Goal: Ask a question

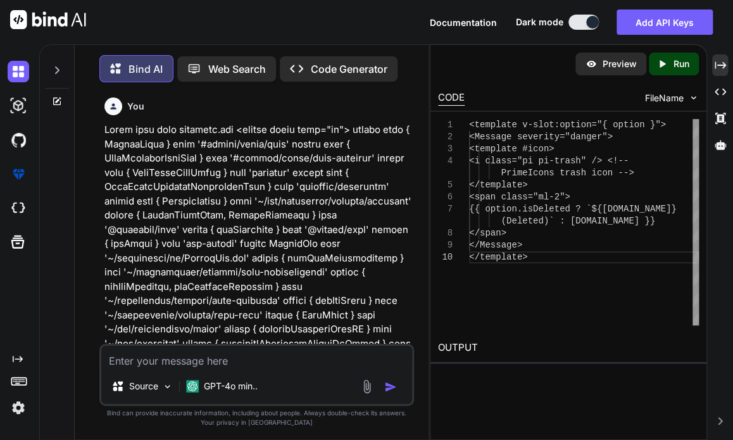
type textarea "x"
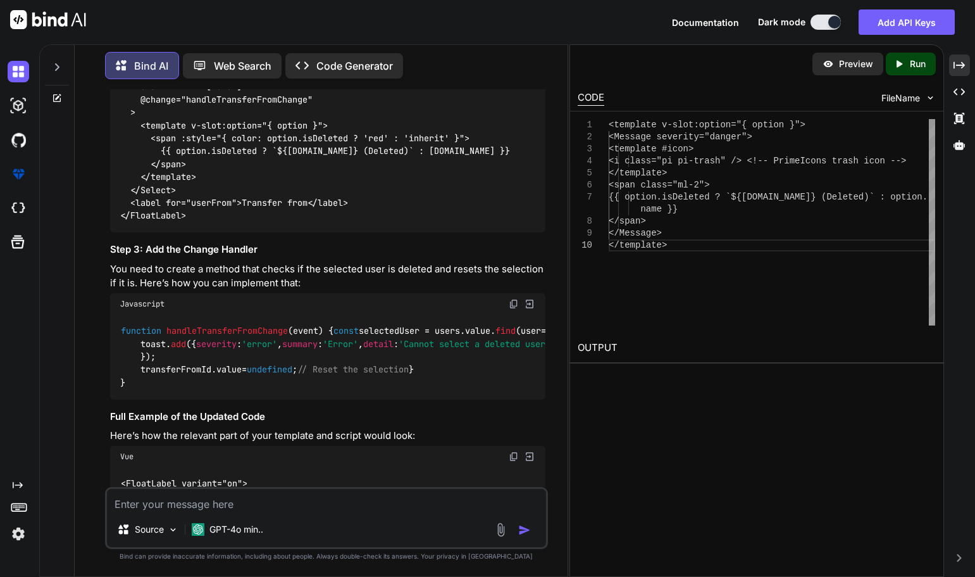
scroll to position [11873, 0]
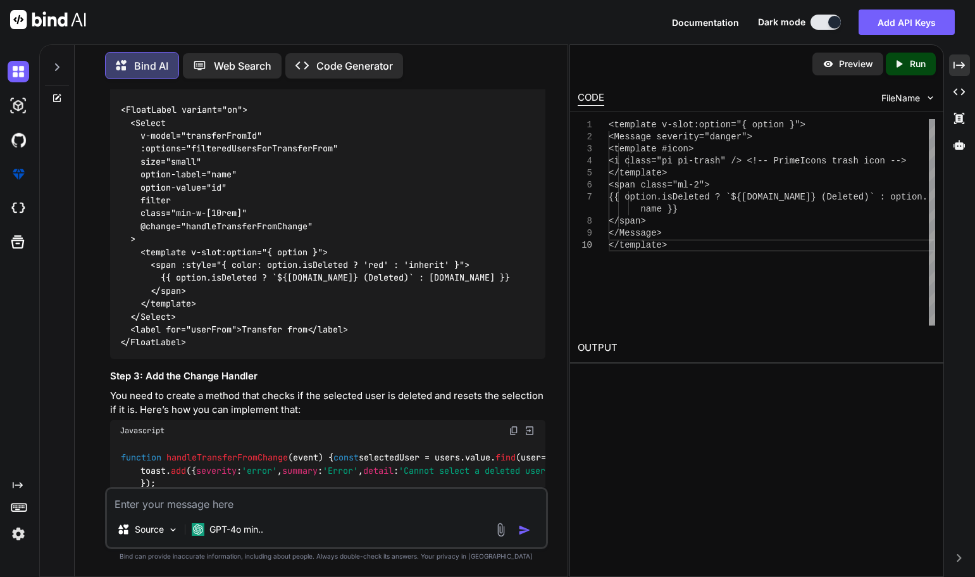
drag, startPoint x: 184, startPoint y: 241, endPoint x: 267, endPoint y: 285, distance: 94.6
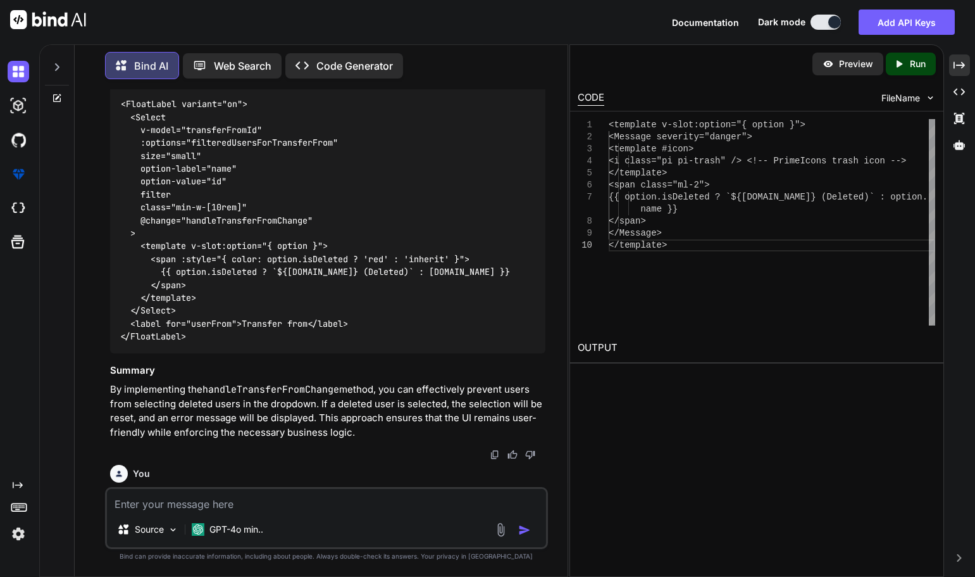
scroll to position [12379, 0]
drag, startPoint x: 128, startPoint y: 360, endPoint x: 116, endPoint y: 222, distance: 139.1
click at [250, 439] on textarea at bounding box center [326, 500] width 439 height 23
click at [195, 439] on textarea "here is my up" at bounding box center [326, 500] width 439 height 23
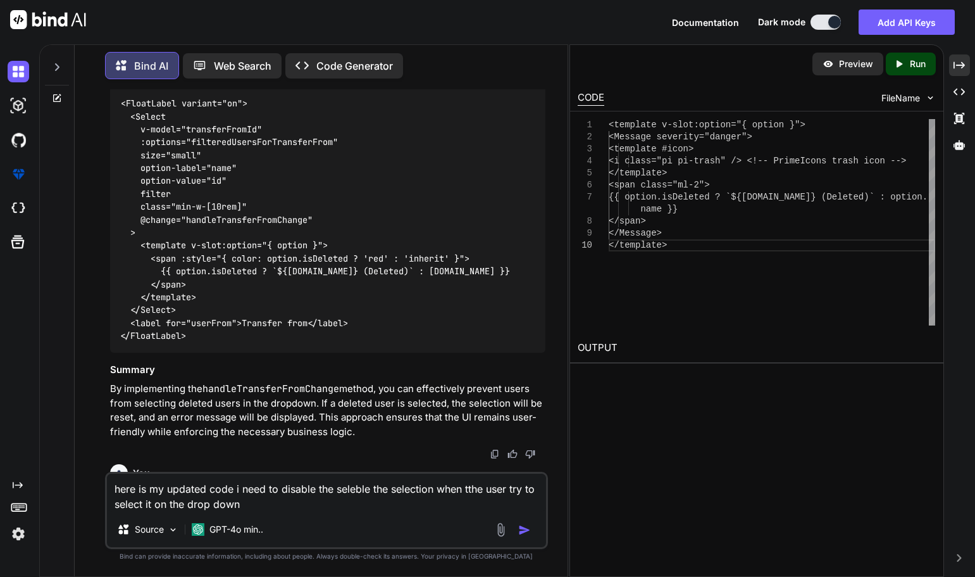
paste textarea "<script setup lang="ts"> import type { ColumnProps } from '#shared/types/base' …"
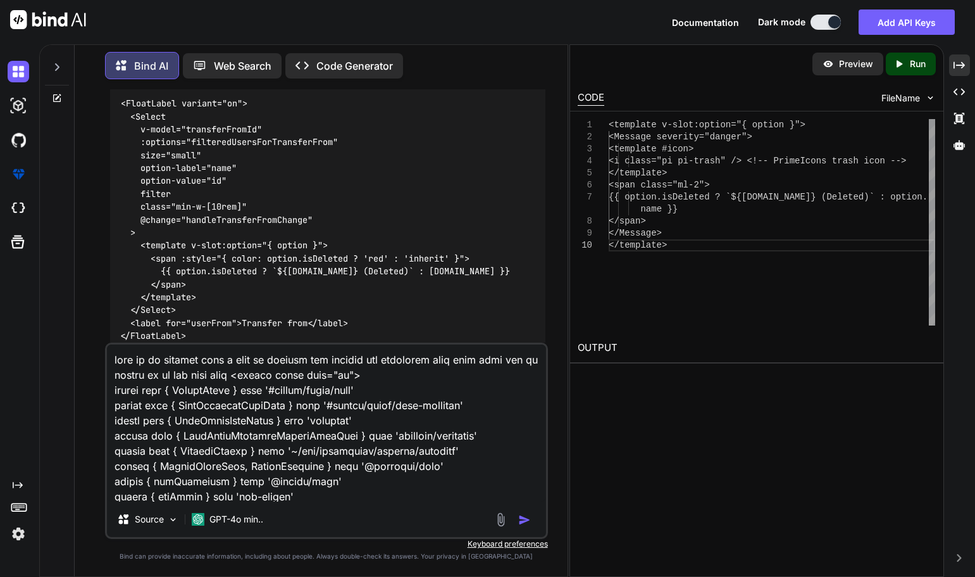
scroll to position [6973, 0]
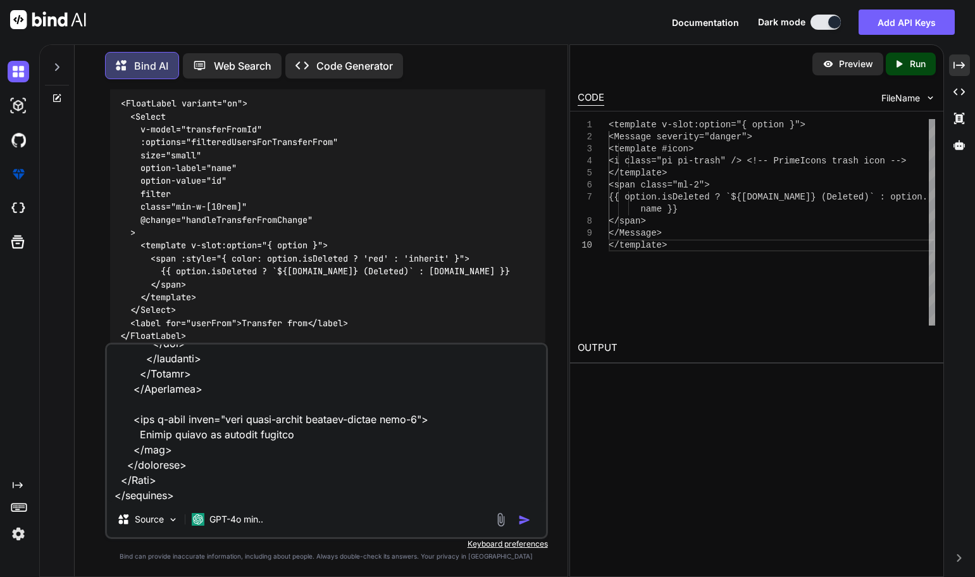
type textarea "here is my updated code i need to disable the seleble the selection when tthe u…"
click at [523, 439] on img "button" at bounding box center [524, 519] width 13 height 13
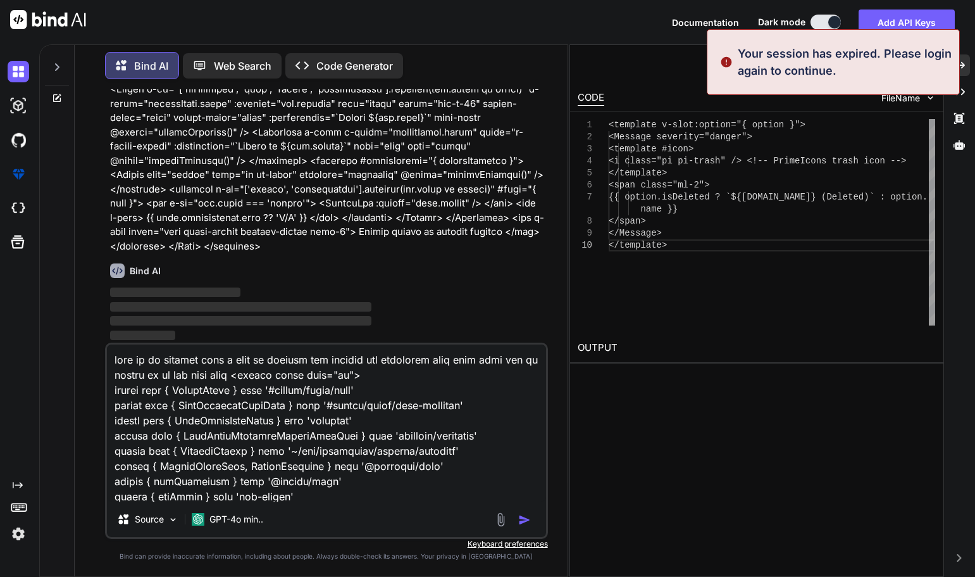
scroll to position [18740, 0]
click at [190, 408] on textarea at bounding box center [326, 422] width 439 height 157
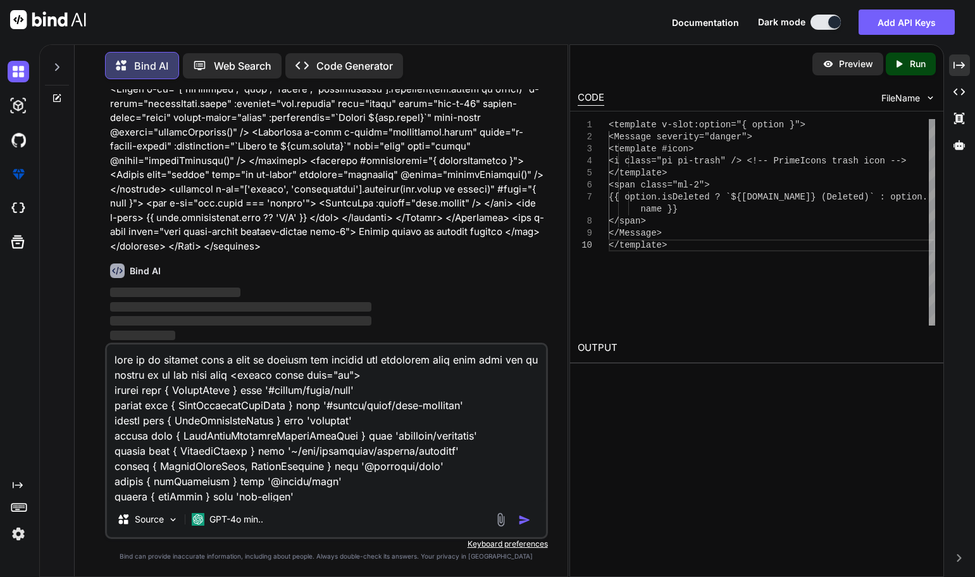
scroll to position [0, 0]
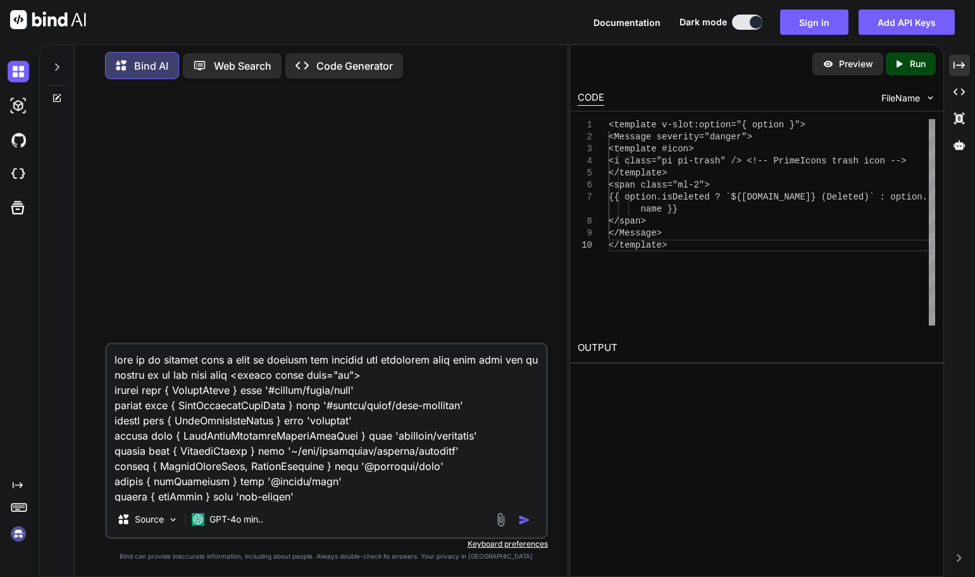
click at [15, 439] on img at bounding box center [19, 534] width 22 height 22
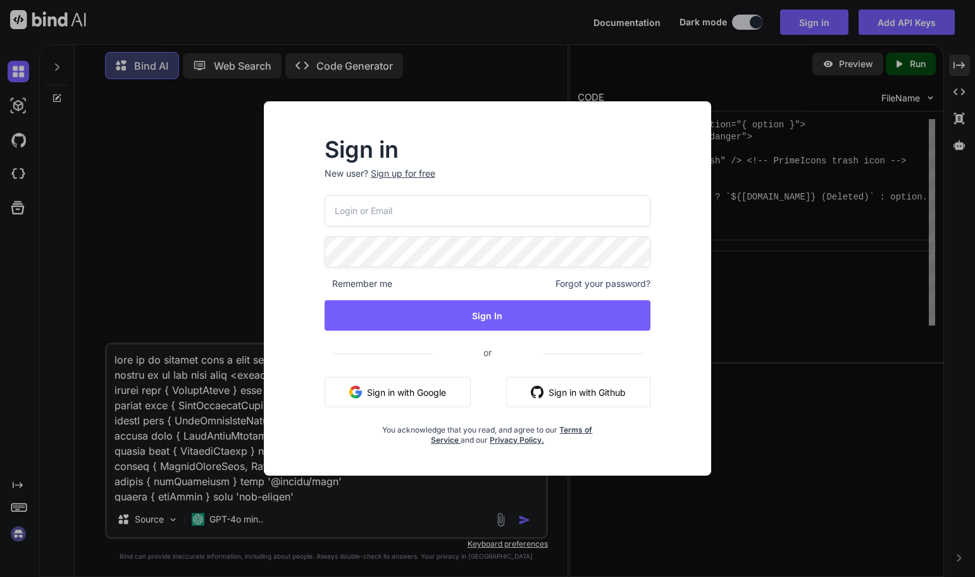
type input "[EMAIL_ADDRESS][DOMAIN_NAME]"
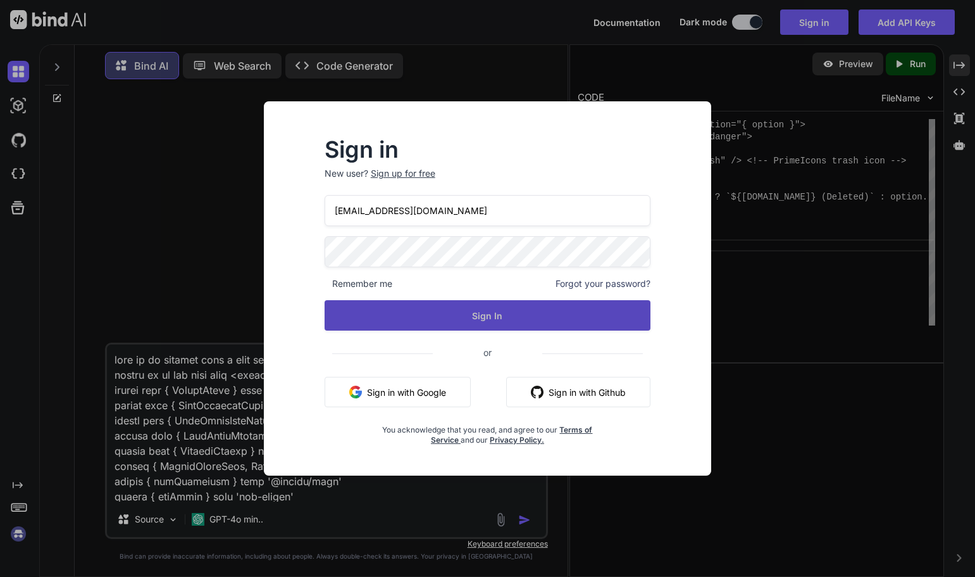
click at [485, 313] on button "Sign In" at bounding box center [488, 315] width 327 height 30
click at [489, 316] on button "Sign In" at bounding box center [488, 315] width 327 height 30
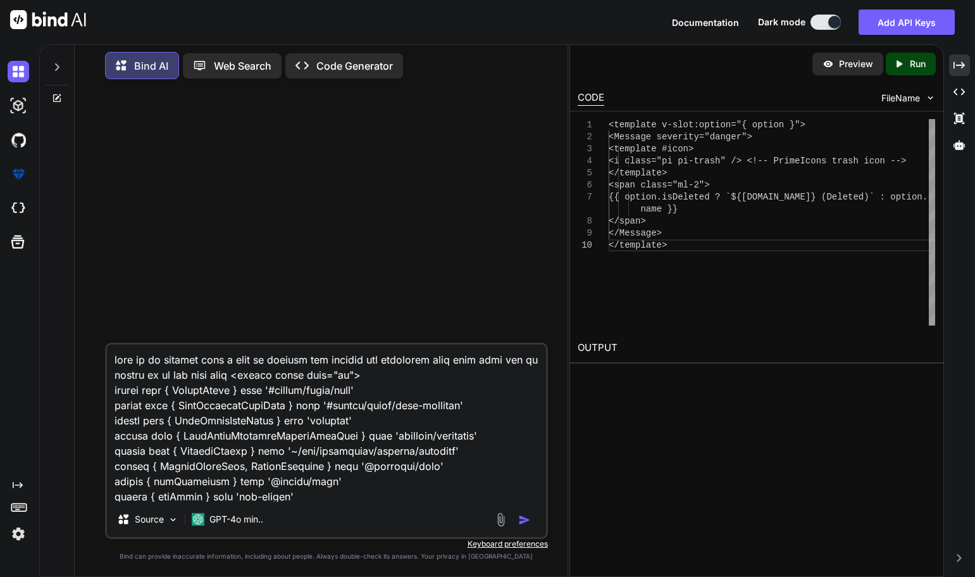
click at [400, 435] on textarea at bounding box center [326, 422] width 439 height 157
click at [523, 439] on img "button" at bounding box center [524, 519] width 13 height 13
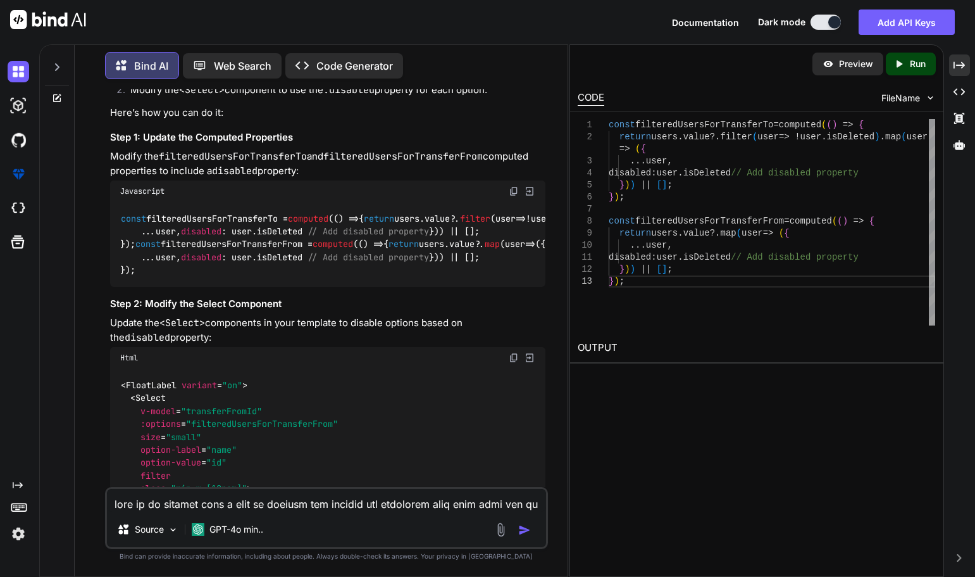
scroll to position [2215, 0]
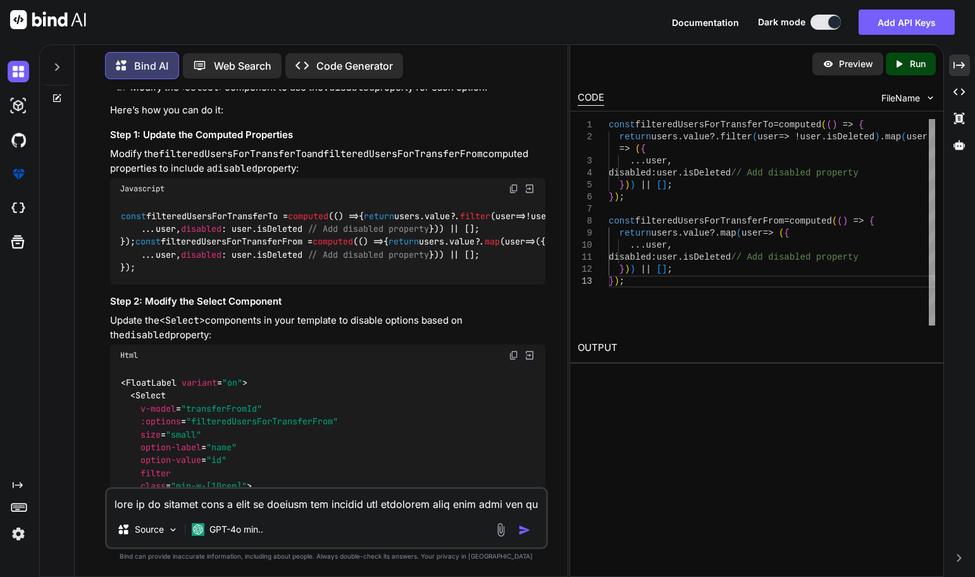
drag, startPoint x: 142, startPoint y: 316, endPoint x: 122, endPoint y: 159, distance: 158.2
click at [122, 199] on div "const filteredUsersForTransferTo = computed ( () => { return users. value ?. fi…" at bounding box center [327, 241] width 435 height 85
click at [249, 209] on code "const filteredUsersForTransferTo = computed ( () => { return users. value ?. fi…" at bounding box center [396, 241] width 553 height 65
click at [146, 210] on span "const" at bounding box center [133, 215] width 25 height 11
drag, startPoint x: 120, startPoint y: 163, endPoint x: 287, endPoint y: 159, distance: 166.5
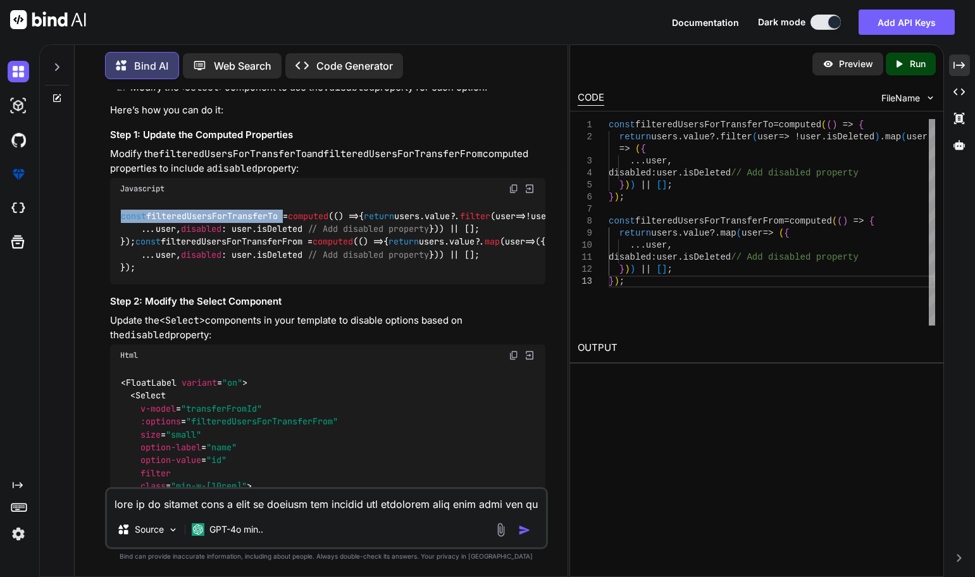
click at [287, 209] on code "const filteredUsersForTransferTo = computed ( () => { return users. value ?. fi…" at bounding box center [396, 241] width 553 height 65
copy code "const filteredUsersForTransferTo"
drag, startPoint x: 132, startPoint y: 316, endPoint x: 122, endPoint y: 159, distance: 157.2
click at [122, 209] on code "const filteredUsersForTransferTo = computed ( () => { return users. value ?. fi…" at bounding box center [396, 241] width 553 height 65
copy code "const filteredUsersForTransferTo = computed ( () => { return users. value ?. fi…"
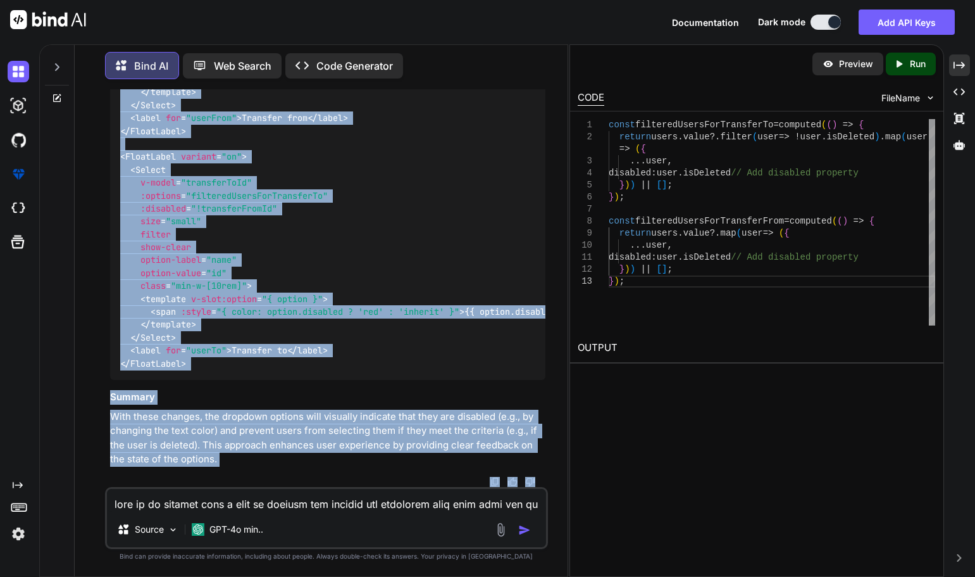
scroll to position [2771, 0]
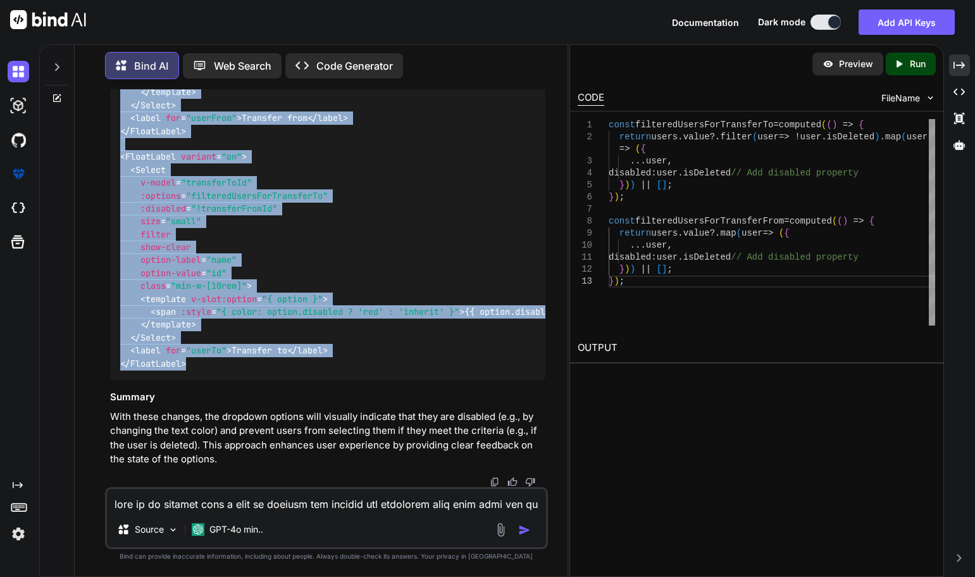
drag, startPoint x: 122, startPoint y: 235, endPoint x: 214, endPoint y: 340, distance: 139.9
click at [239, 370] on div "< FloatLabel variant = "on" > < Select v-model = "transferFromId" :options = "f…" at bounding box center [327, 157] width 435 height 446
copy code "< FloatLabel variant = "on" > < Select v-model = "transferFromId" :options = "f…"
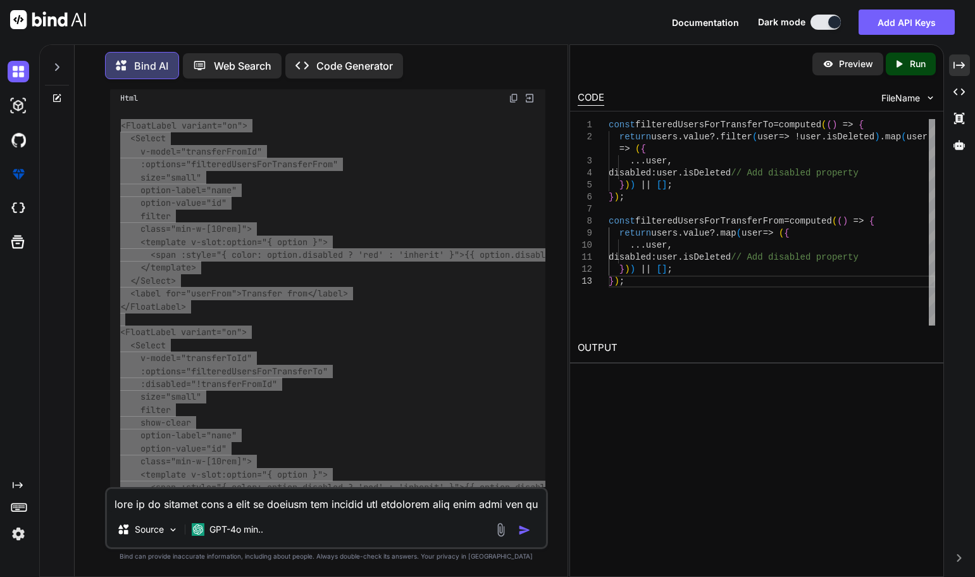
scroll to position [2454, 0]
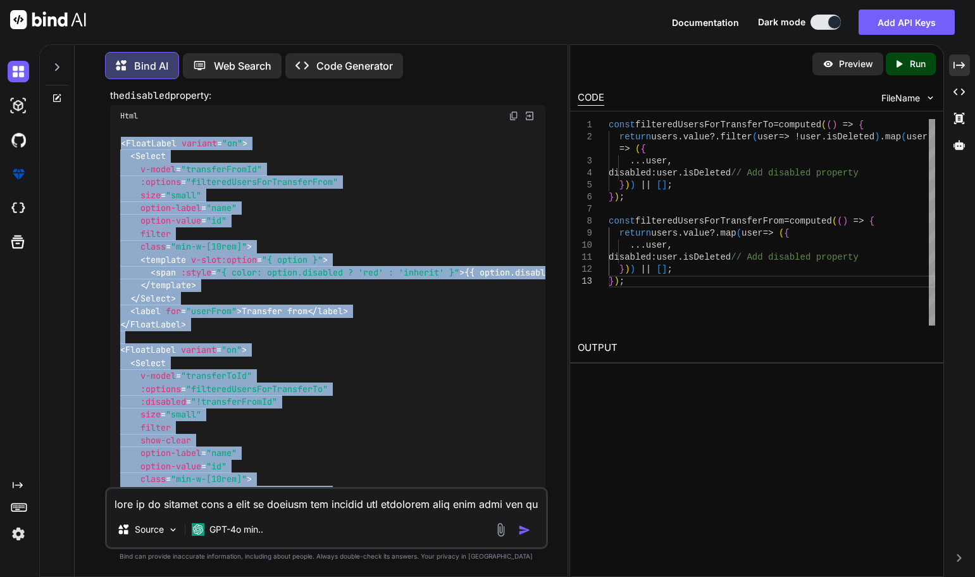
click at [318, 266] on div "< FloatLabel variant = "on" > < Select v-model = "transferFromId" :options = "f…" at bounding box center [327, 350] width 435 height 446
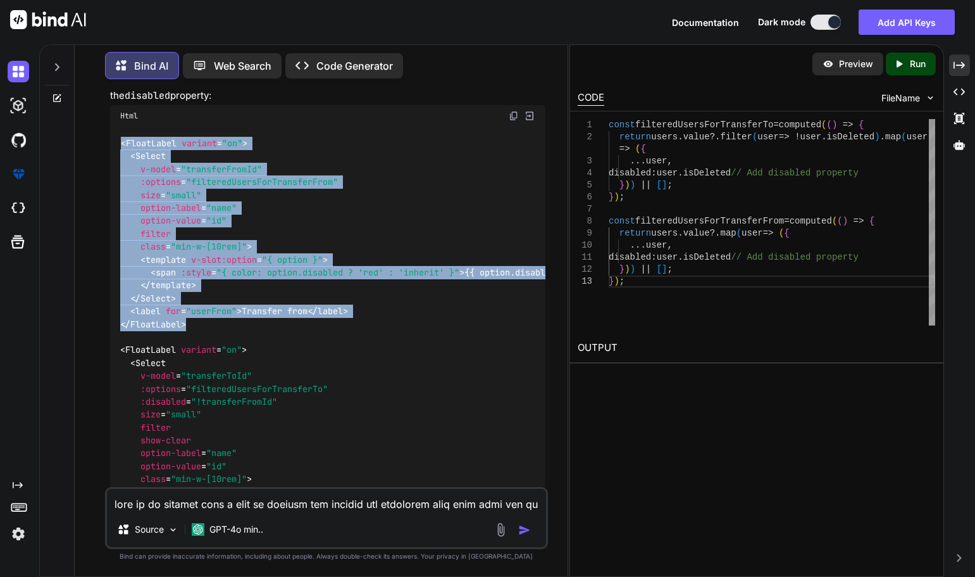
drag, startPoint x: 196, startPoint y: 415, endPoint x: 120, endPoint y: 188, distance: 239.2
click at [120, 188] on div "< FloatLabel variant = "on" > < Select v-model = "transferFromId" :options = "f…" at bounding box center [327, 350] width 435 height 446
click at [337, 190] on div "< FloatLabel variant = "on" > < Select v-model = "transferFromId" :options = "f…" at bounding box center [327, 350] width 435 height 446
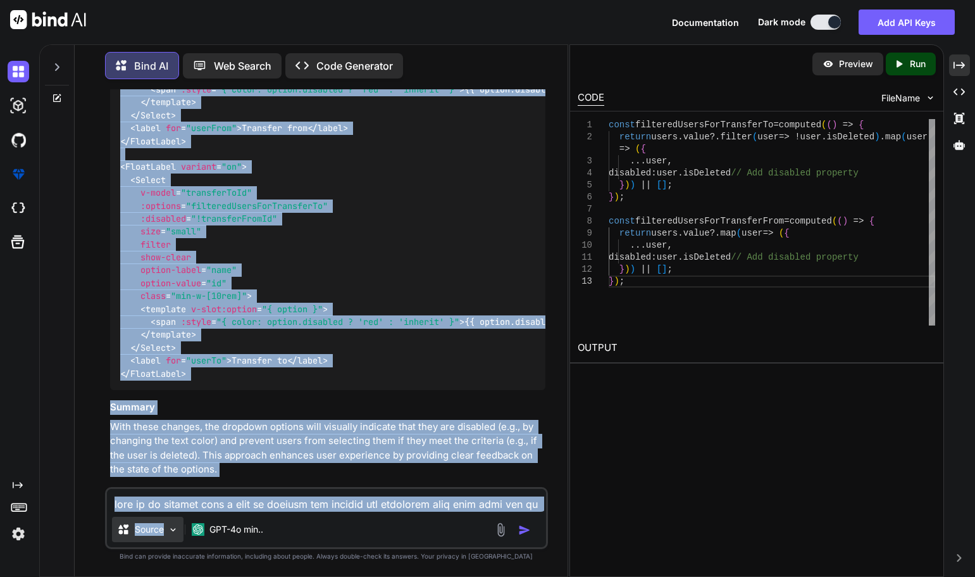
scroll to position [2771, 0]
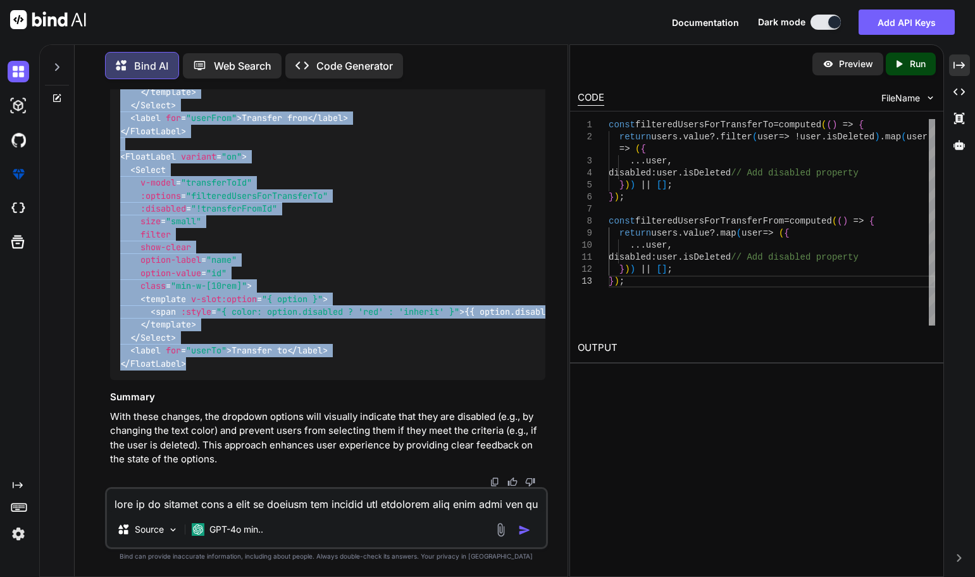
drag, startPoint x: 118, startPoint y: 189, endPoint x: 188, endPoint y: 368, distance: 192.8
click at [188, 368] on div "< FloatLabel variant = "on" > < Select v-model = "transferFromId" :options = "f…" at bounding box center [327, 157] width 435 height 446
copy code "< FloatLabel variant = "on" > < Select v-model = "transferFromId" :options = "f…"
click at [228, 439] on textarea at bounding box center [326, 500] width 439 height 23
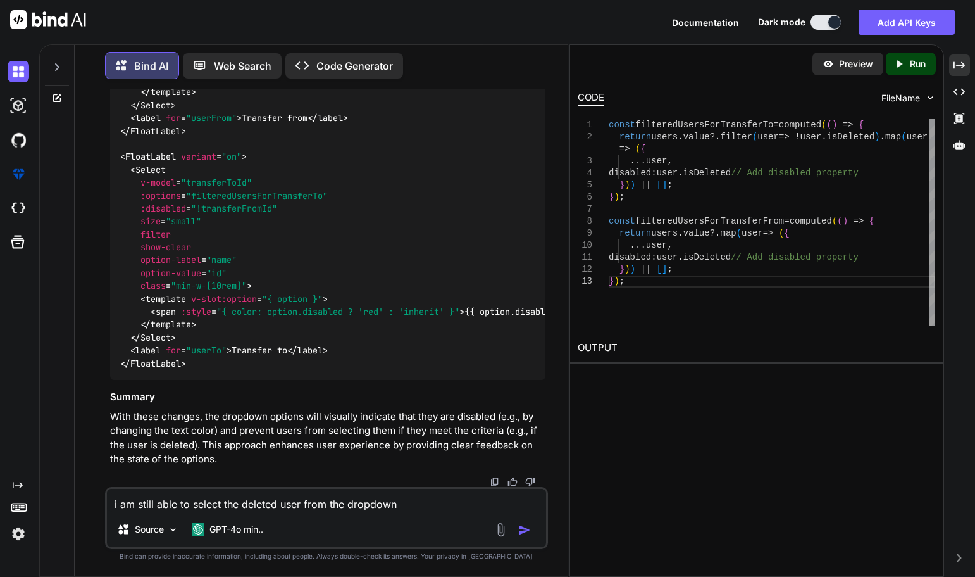
paste textarea "<script setup lang="ts"> import type { ColumnProps } from '#shared/types/base' …"
type textarea "i am still able to select the deleted user from the dropdown <script setup lang…"
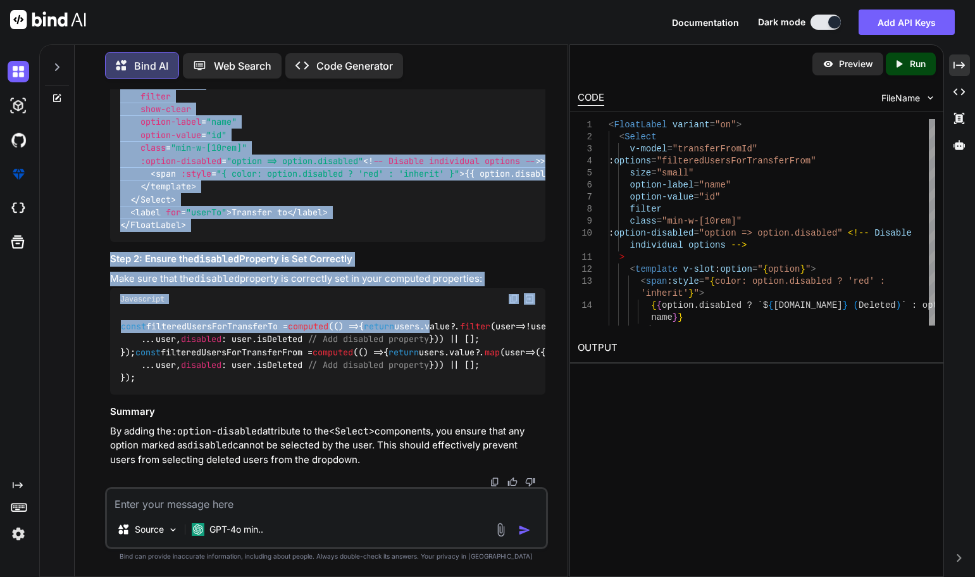
scroll to position [5686, 0]
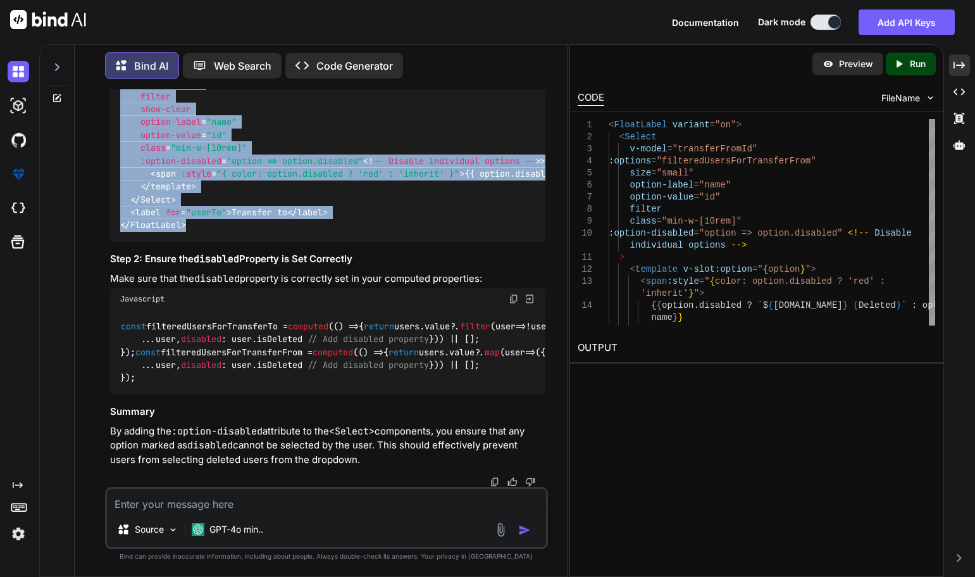
drag, startPoint x: 121, startPoint y: 235, endPoint x: 233, endPoint y: 332, distance: 148.5
click at [233, 242] on div "< FloatLabel variant = "on" > < Select v-model = "transferFromId" :options = "f…" at bounding box center [327, 19] width 435 height 446
copy code "< FloatLabel variant = "on" > < Select v-model = "transferFromId" :options = "f…"
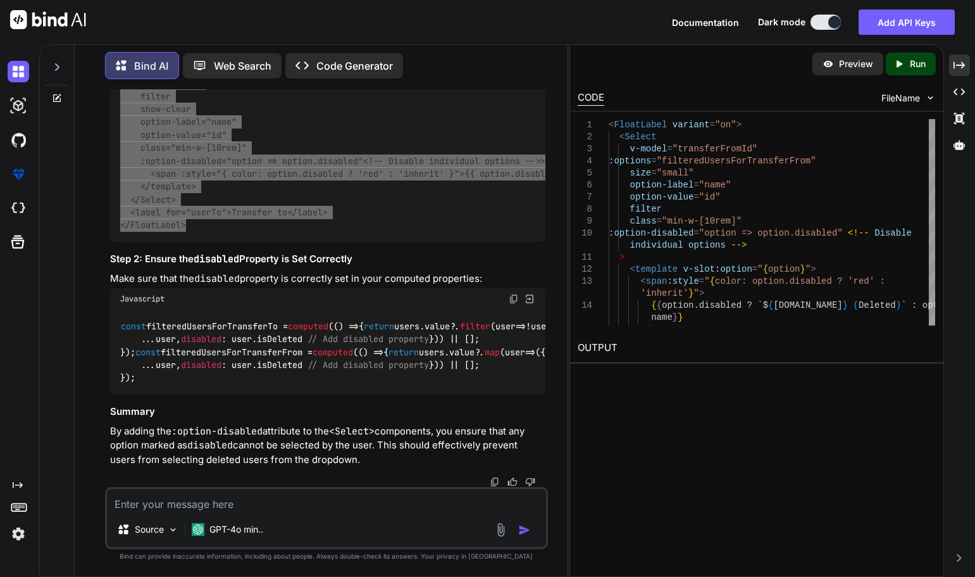
scroll to position [5890, 0]
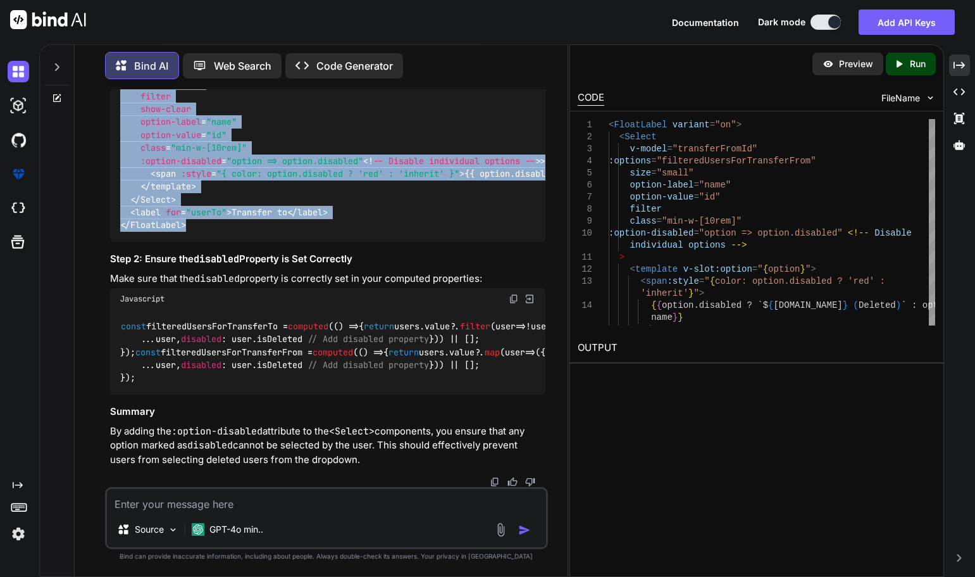
drag, startPoint x: 141, startPoint y: 370, endPoint x: 123, endPoint y: 227, distance: 143.5
click at [123, 309] on div "const filteredUsersForTransferTo = computed ( () => { return users. value ?. fi…" at bounding box center [327, 351] width 435 height 85
copy code "const filteredUsersForTransferTo = computed ( () => { return users. value ?. fi…"
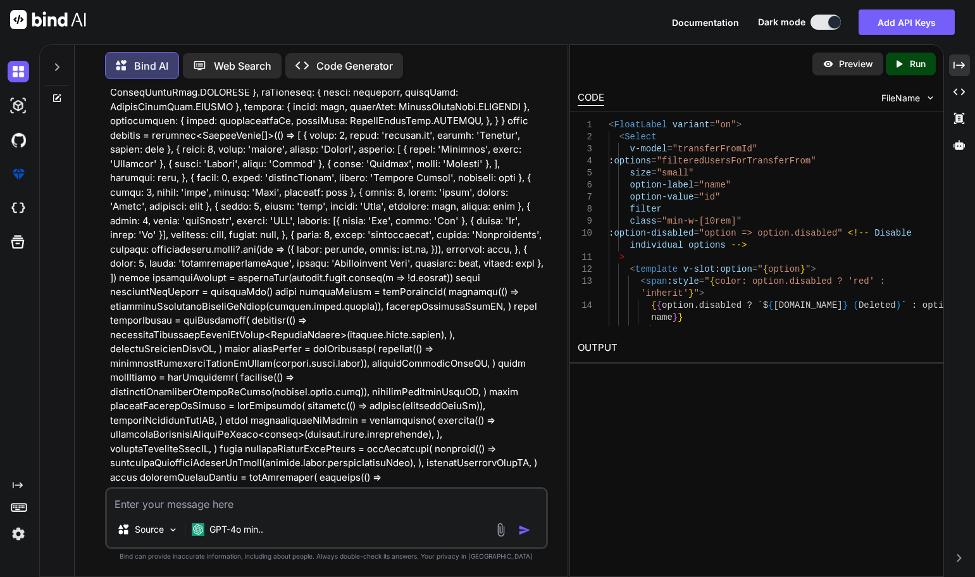
scroll to position [3549, 0]
click at [260, 439] on textarea at bounding box center [326, 500] width 439 height 23
click at [246, 439] on textarea at bounding box center [326, 500] width 439 height 23
paste textarea "<template v-slot:option="{ option }"> <span :style="{ color: option.disabled ? …"
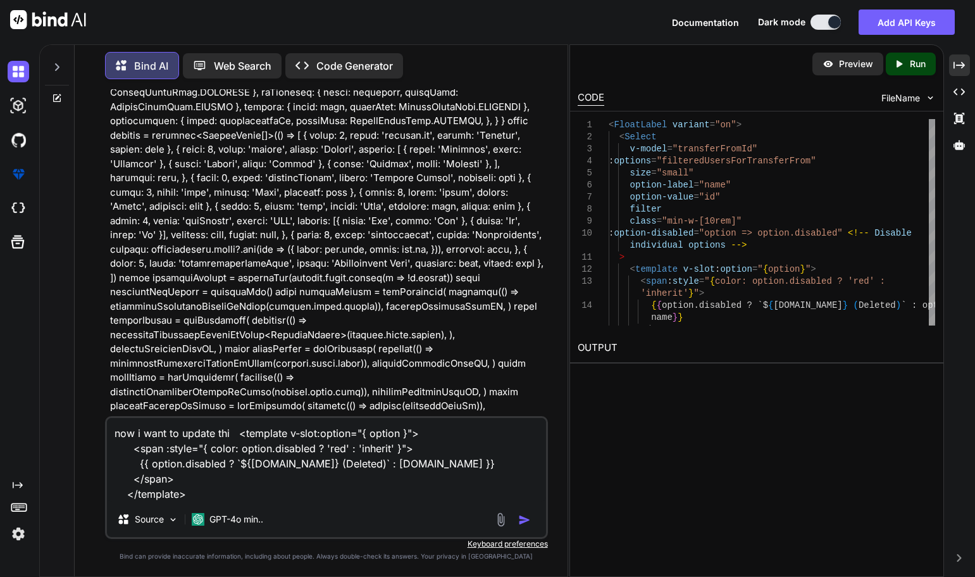
click at [227, 439] on textarea "now i want to update thi <template v-slot:option="{ option }"> <span :style="{ …" at bounding box center [326, 460] width 439 height 84
paste textarea "<Tag icon="pi pi-times" severity="danger" value="Danger"></Tag>"
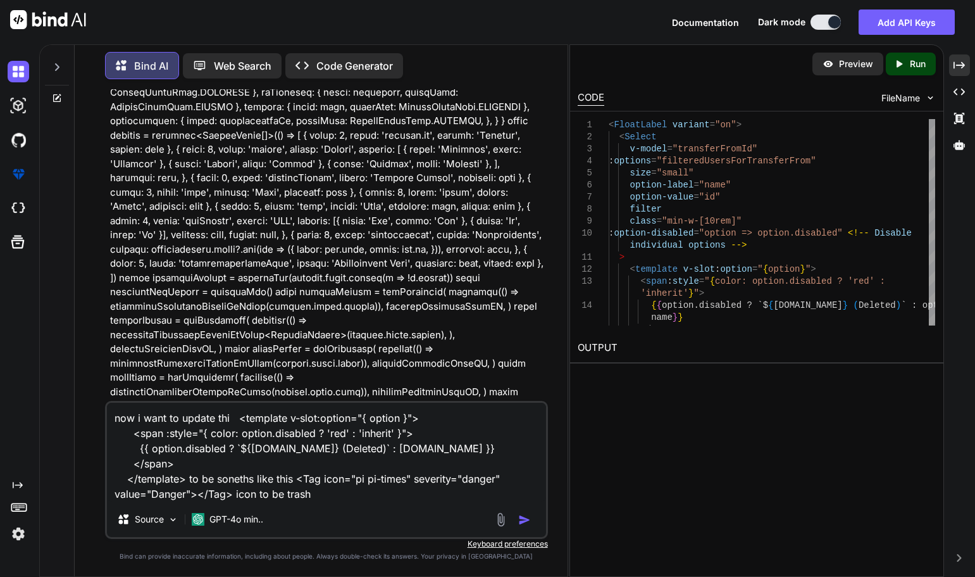
type textarea "now i want to update thi <template v-slot:option="{ option }"> <span :style="{ …"
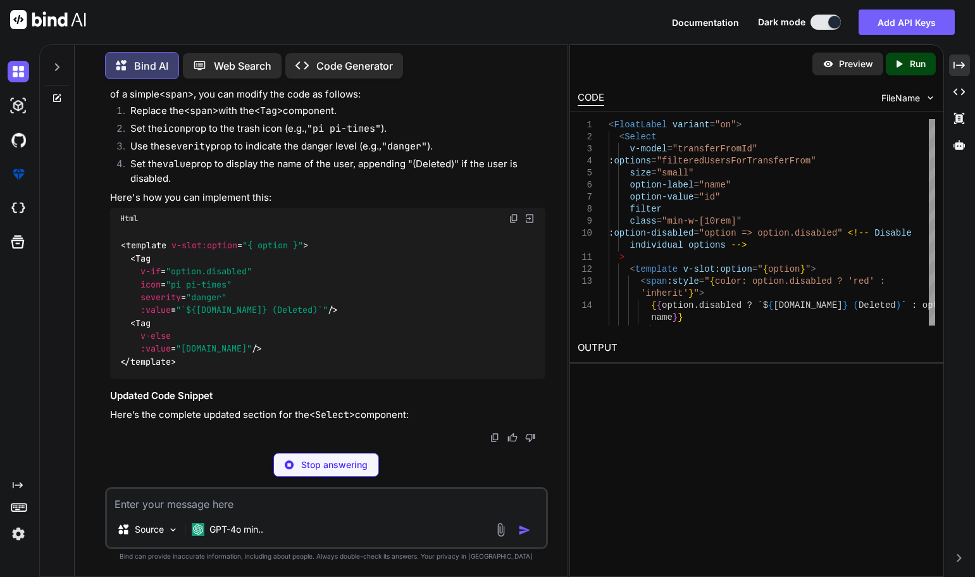
scroll to position [6450, 0]
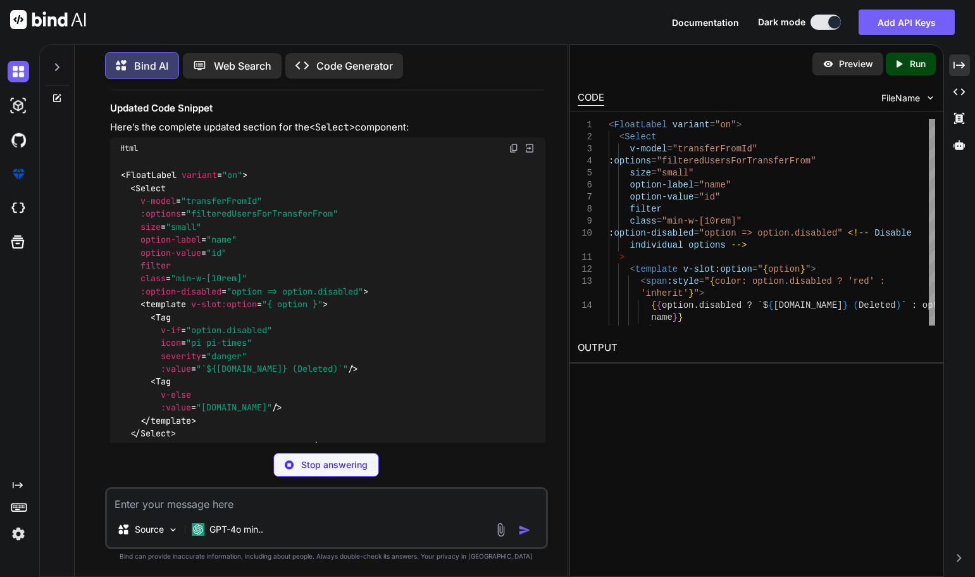
drag, startPoint x: 189, startPoint y: 363, endPoint x: 119, endPoint y: 218, distance: 161.1
click at [119, 91] on div "< template v-slot:option = "{ option }" > < Tag v-if = "option.disabled" icon =…" at bounding box center [327, 16] width 435 height 149
copy code "< template v-slot:option = "{ option }" > < Tag v-if = "option.disabled" icon =…"
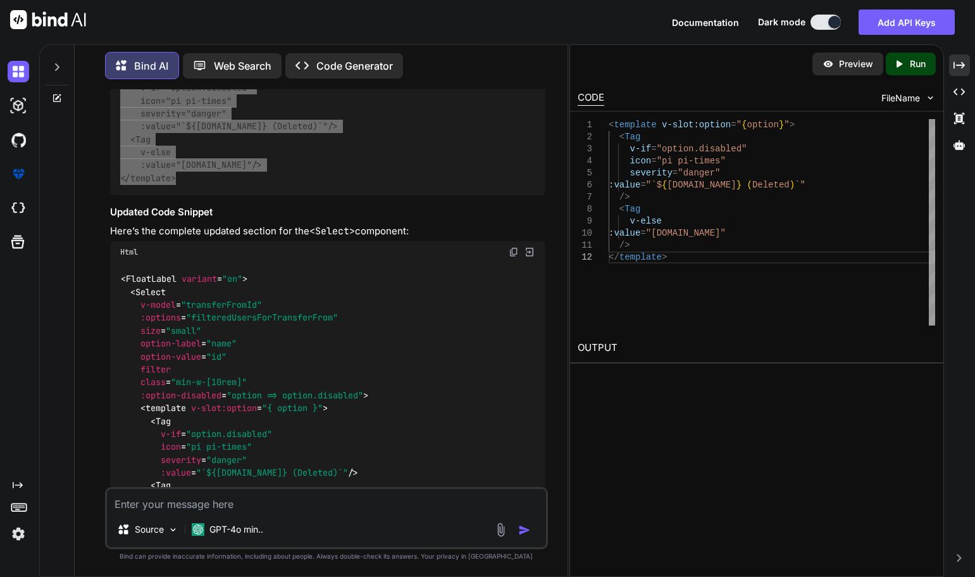
scroll to position [6345, 0]
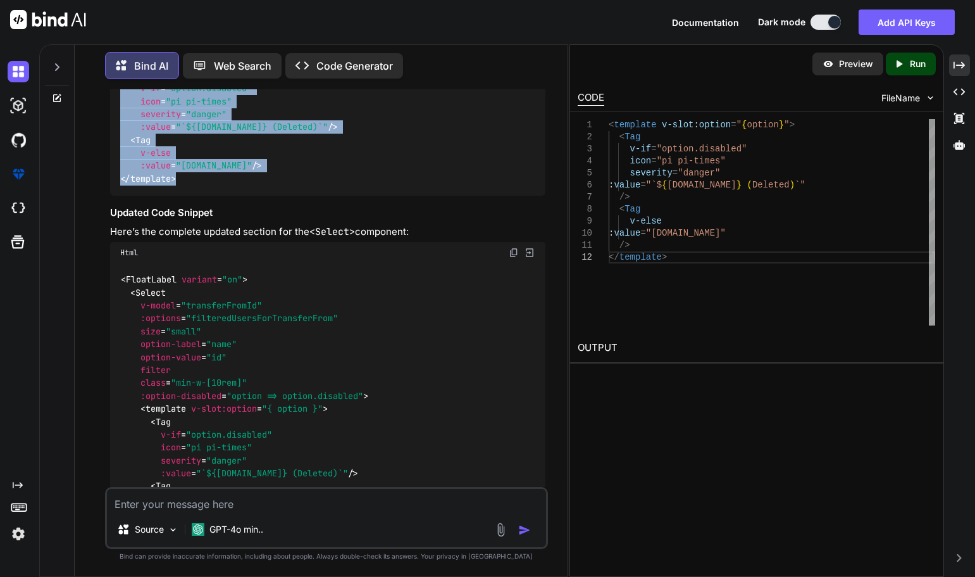
copy code "< template v-slot:option = "{ option }" > < Tag v-if = "option.disabled" icon =…"
click at [260, 439] on textarea at bounding box center [326, 500] width 439 height 23
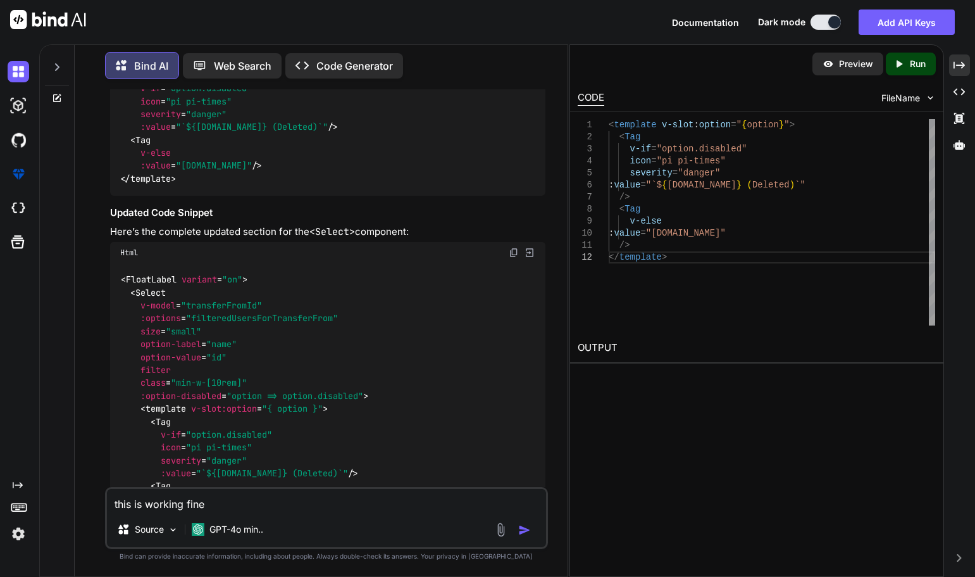
paste textarea "<script setup lang="ts"> import type { ColumnProps } from '#shared/types/base' …"
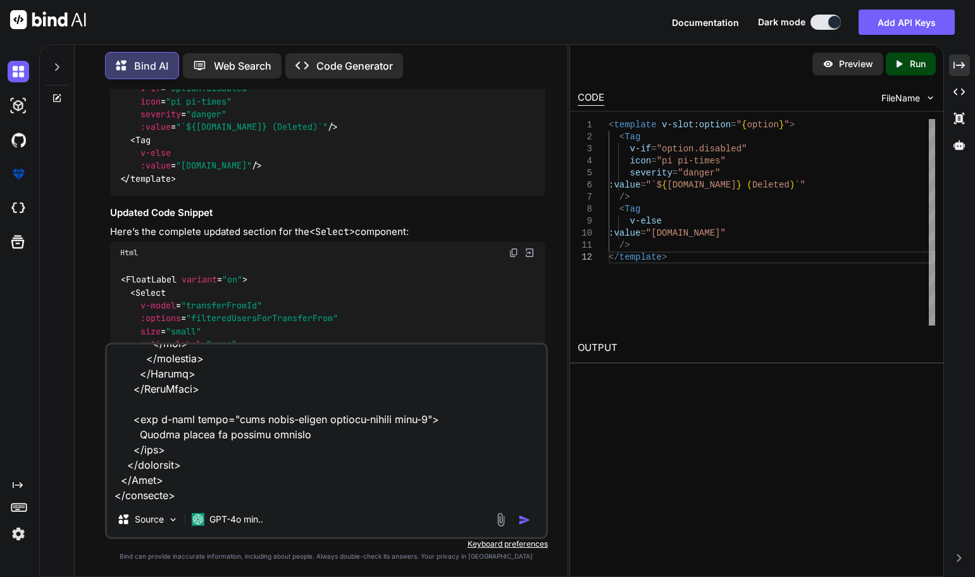
click at [270, 439] on textarea at bounding box center [326, 422] width 439 height 157
click at [382, 439] on textarea at bounding box center [326, 422] width 439 height 157
paste textarea "severity="danger""
click at [470, 439] on textarea at bounding box center [326, 422] width 439 height 157
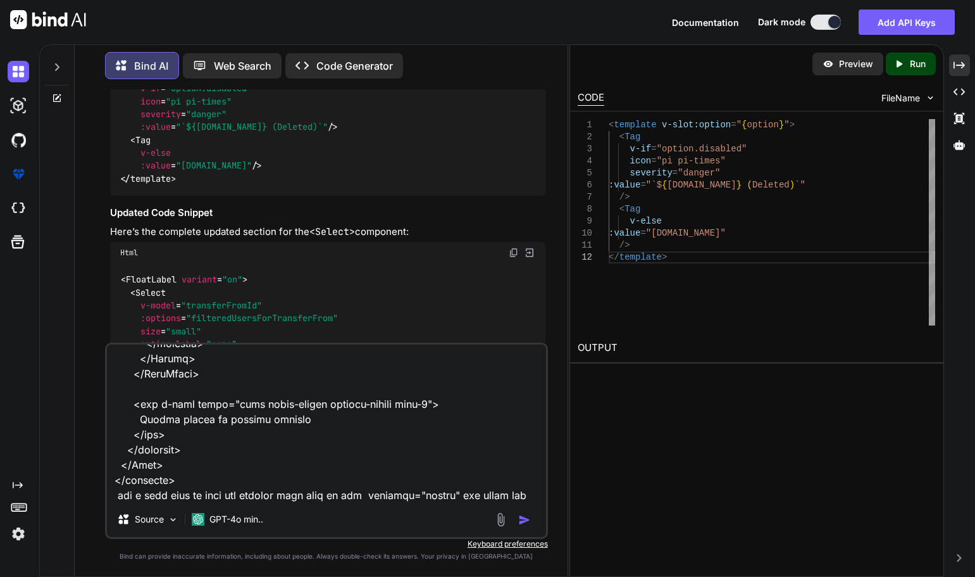
click at [253, 439] on textarea at bounding box center [326, 422] width 439 height 157
click at [294, 439] on textarea at bounding box center [326, 422] width 439 height 157
click at [304, 439] on textarea at bounding box center [326, 422] width 439 height 157
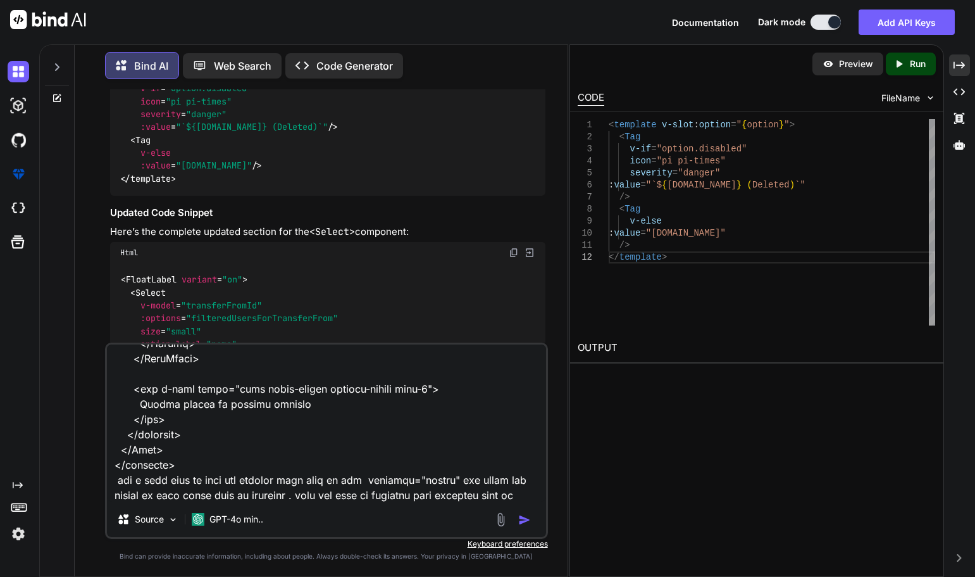
scroll to position [6701, 0]
drag, startPoint x: 452, startPoint y: 496, endPoint x: 554, endPoint y: 497, distance: 101.9
click at [556, 439] on div "You Bind AI To disable the selection of options in the dropdown when the user t…" at bounding box center [326, 332] width 483 height 487
drag, startPoint x: 322, startPoint y: 495, endPoint x: 534, endPoint y: 498, distance: 212.0
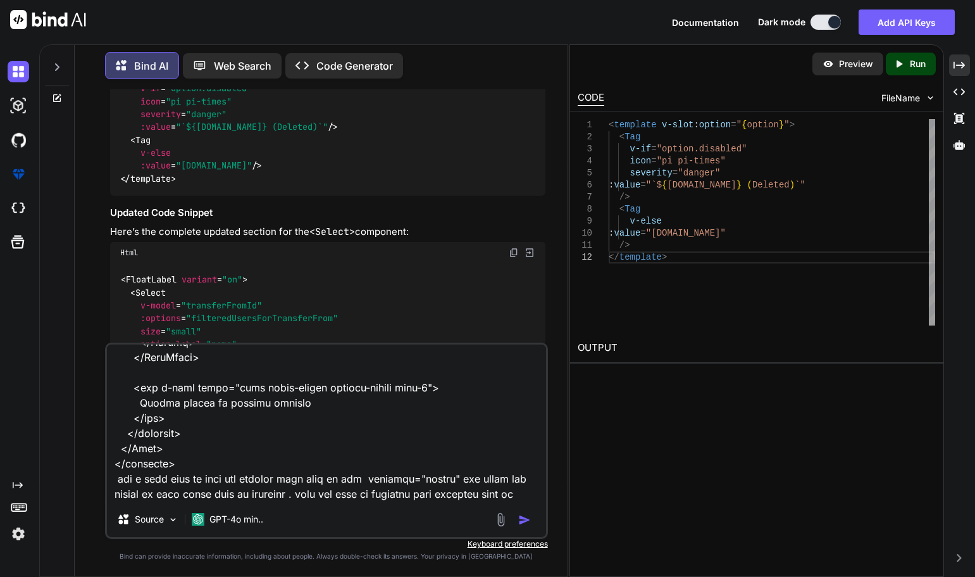
click at [534, 439] on textarea at bounding box center [326, 422] width 439 height 157
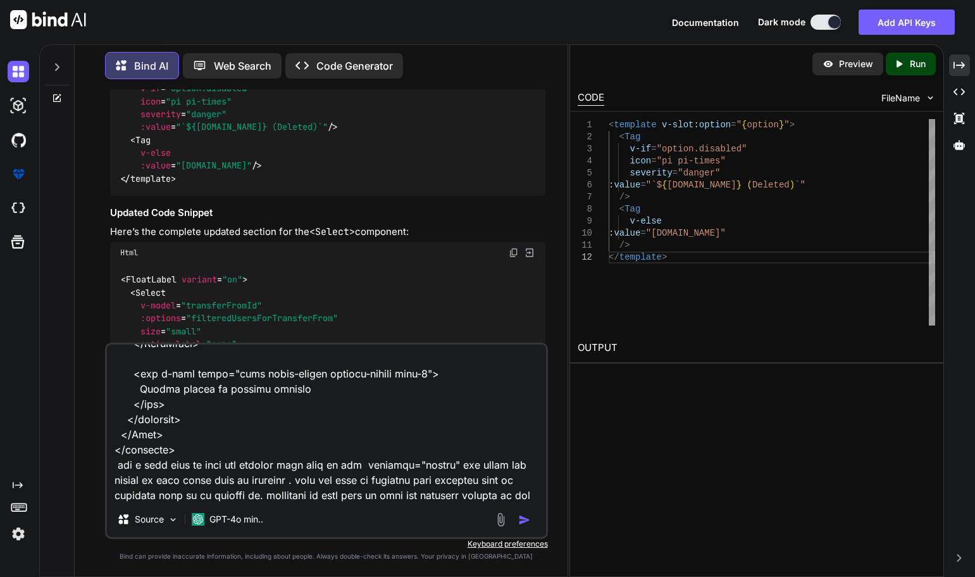
click at [431, 439] on textarea at bounding box center [326, 422] width 439 height 157
type textarea "this is working fine <script setup lang="ts"> import type { ColumnProps } from …"
click at [523, 439] on img "button" at bounding box center [524, 519] width 13 height 13
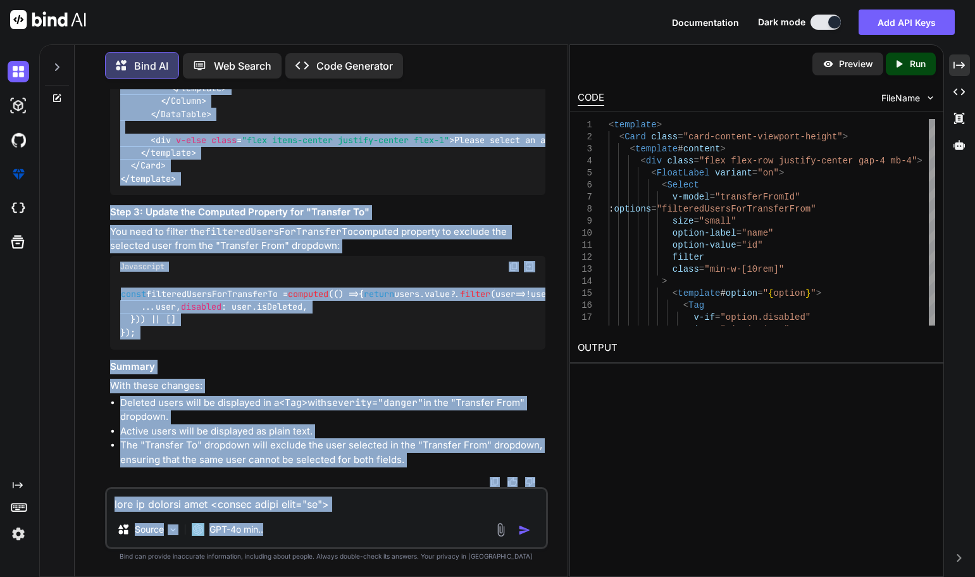
scroll to position [11556, 0]
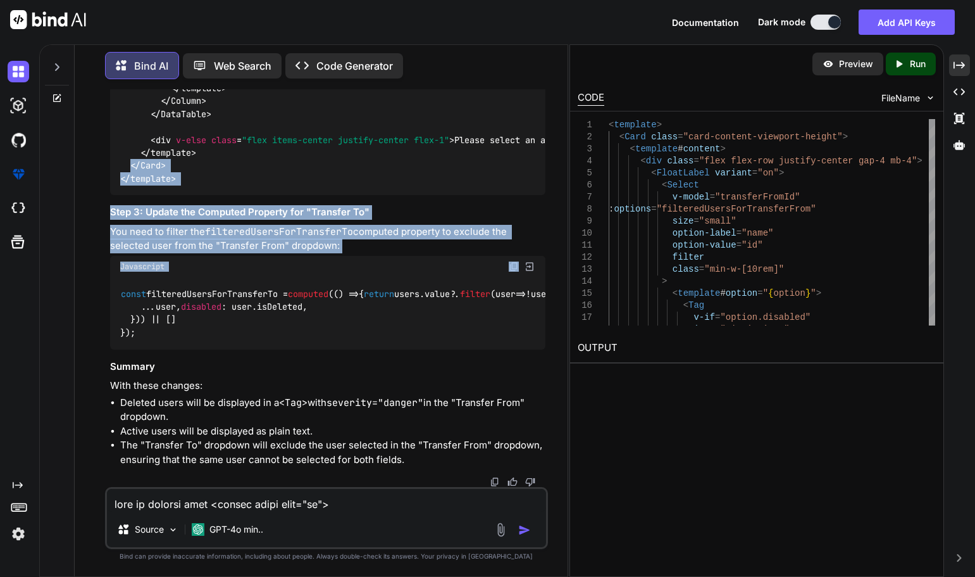
drag, startPoint x: 119, startPoint y: 270, endPoint x: 133, endPoint y: 282, distance: 18.0
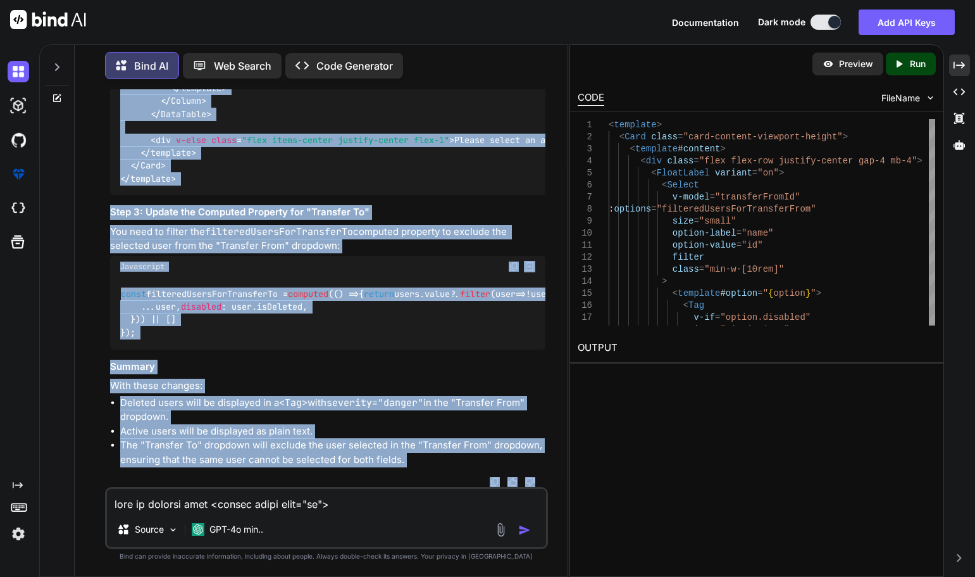
scroll to position [11700, 0]
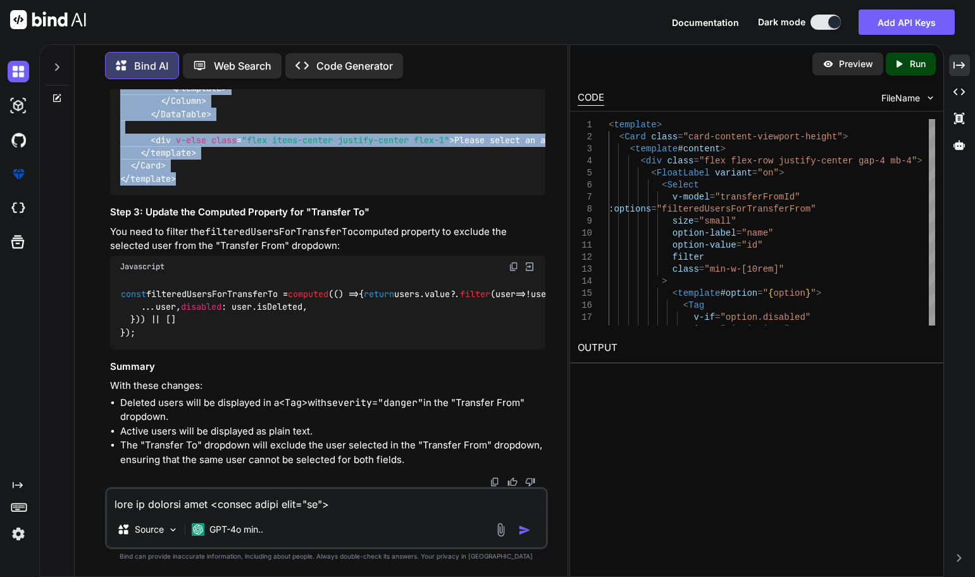
drag, startPoint x: 118, startPoint y: 141, endPoint x: 182, endPoint y: 152, distance: 64.2
copy code "< template > < Card class = "card-content-viewport-height" > < template # conte…"
click at [222, 287] on code "const filteredUsersForTransferTo = computed ( () => { return users. value ?. fi…" at bounding box center [482, 313] width 725 height 52
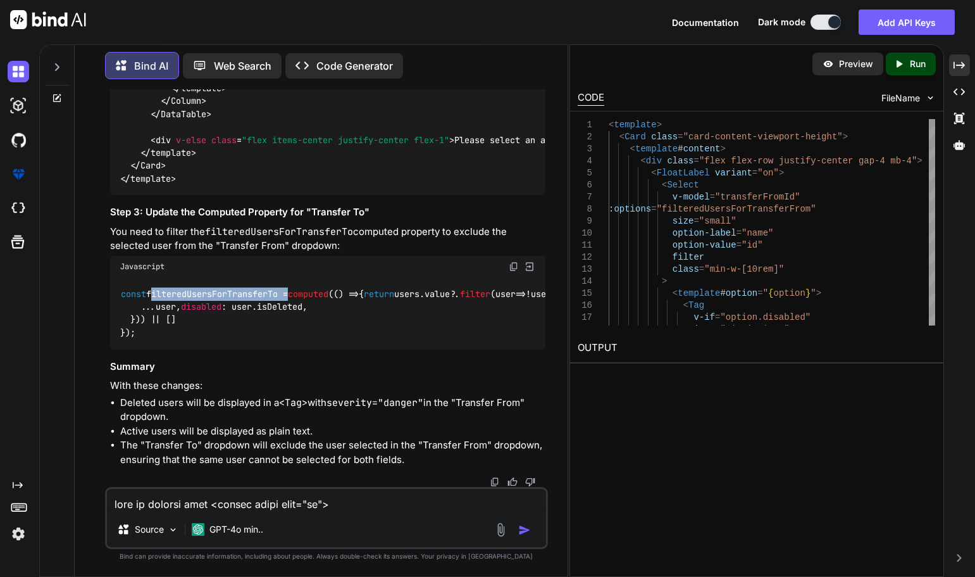
click at [222, 287] on code "const filteredUsersForTransferTo = computed ( () => { return users. value ?. fi…" at bounding box center [482, 313] width 725 height 52
copy code "filteredUsersForTransferTo"
click at [106, 266] on div "You Bind AI To disable the selection of options in the dropdown when the user t…" at bounding box center [326, 332] width 443 height 487
drag, startPoint x: 119, startPoint y: 266, endPoint x: 395, endPoint y: 257, distance: 276.1
click at [395, 277] on div "const filteredUsersForTransferTo = computed ( () => { return users. value ?. fi…" at bounding box center [327, 313] width 435 height 72
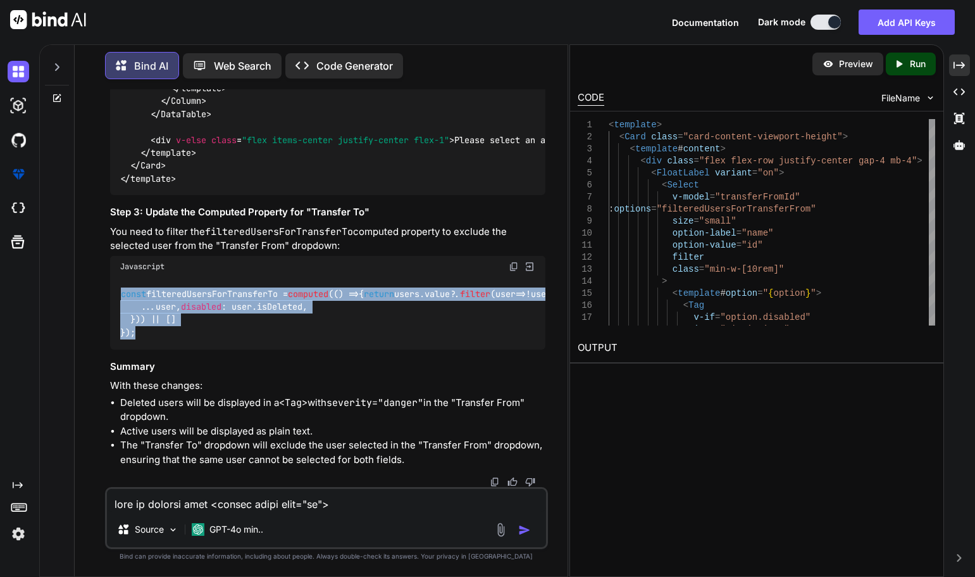
drag, startPoint x: 146, startPoint y: 331, endPoint x: 116, endPoint y: 266, distance: 71.1
click at [116, 277] on div "const filteredUsersForTransferTo = computed ( () => { return users. value ?. fi…" at bounding box center [327, 313] width 435 height 72
click at [368, 322] on div "const filteredUsersForTransferTo = computed ( () => { return users. value ?. fi…" at bounding box center [327, 313] width 435 height 72
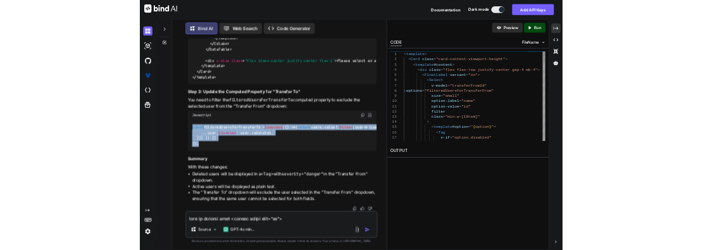
scroll to position [15289, 0]
